Goal: Task Accomplishment & Management: Complete application form

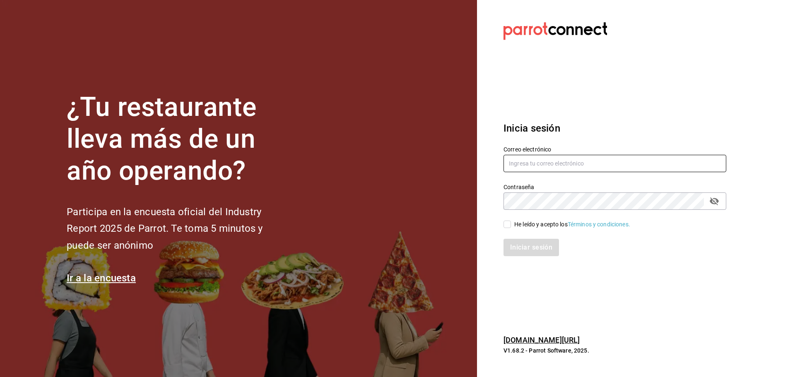
click at [549, 159] on input "text" at bounding box center [614, 163] width 223 height 17
click at [545, 164] on input "text" at bounding box center [614, 163] width 223 height 17
type input "flamel.espiritus@gmail.com"
click at [509, 225] on input "He leído y acepto los Términos y condiciones." at bounding box center [506, 224] width 7 height 7
checkbox input "true"
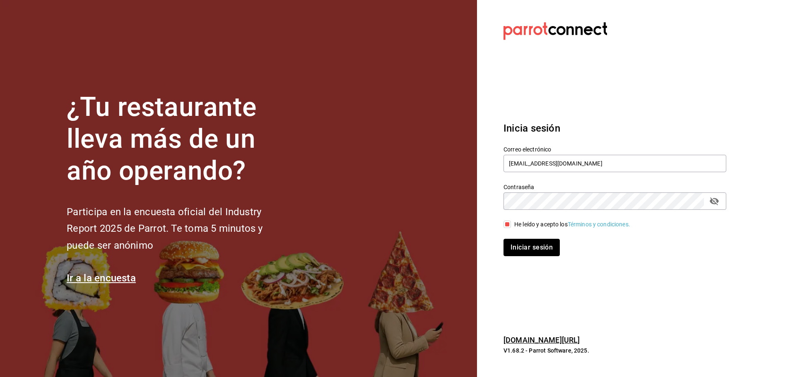
click at [525, 243] on button "Iniciar sesión" at bounding box center [531, 247] width 56 height 17
